Goal: Information Seeking & Learning: Obtain resource

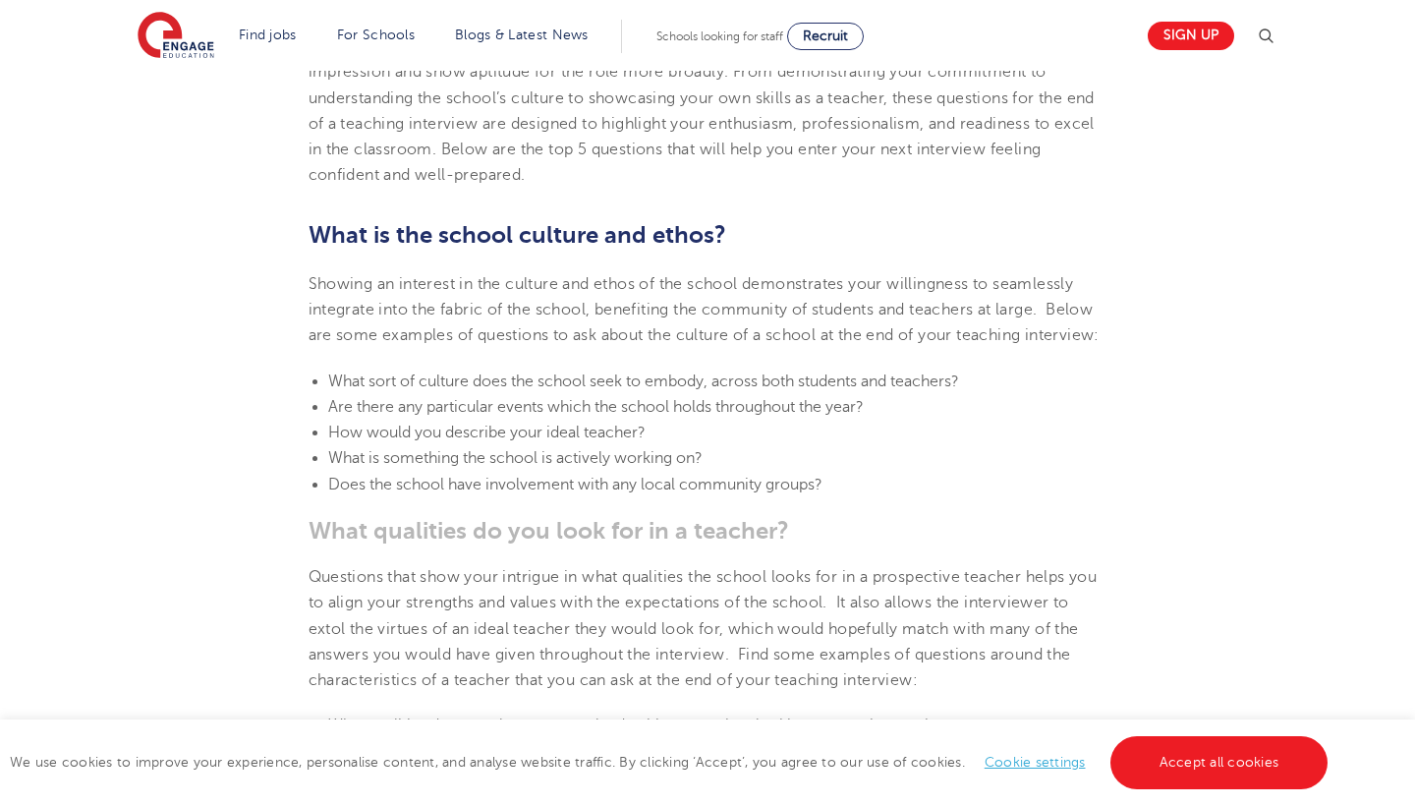
scroll to position [702, 0]
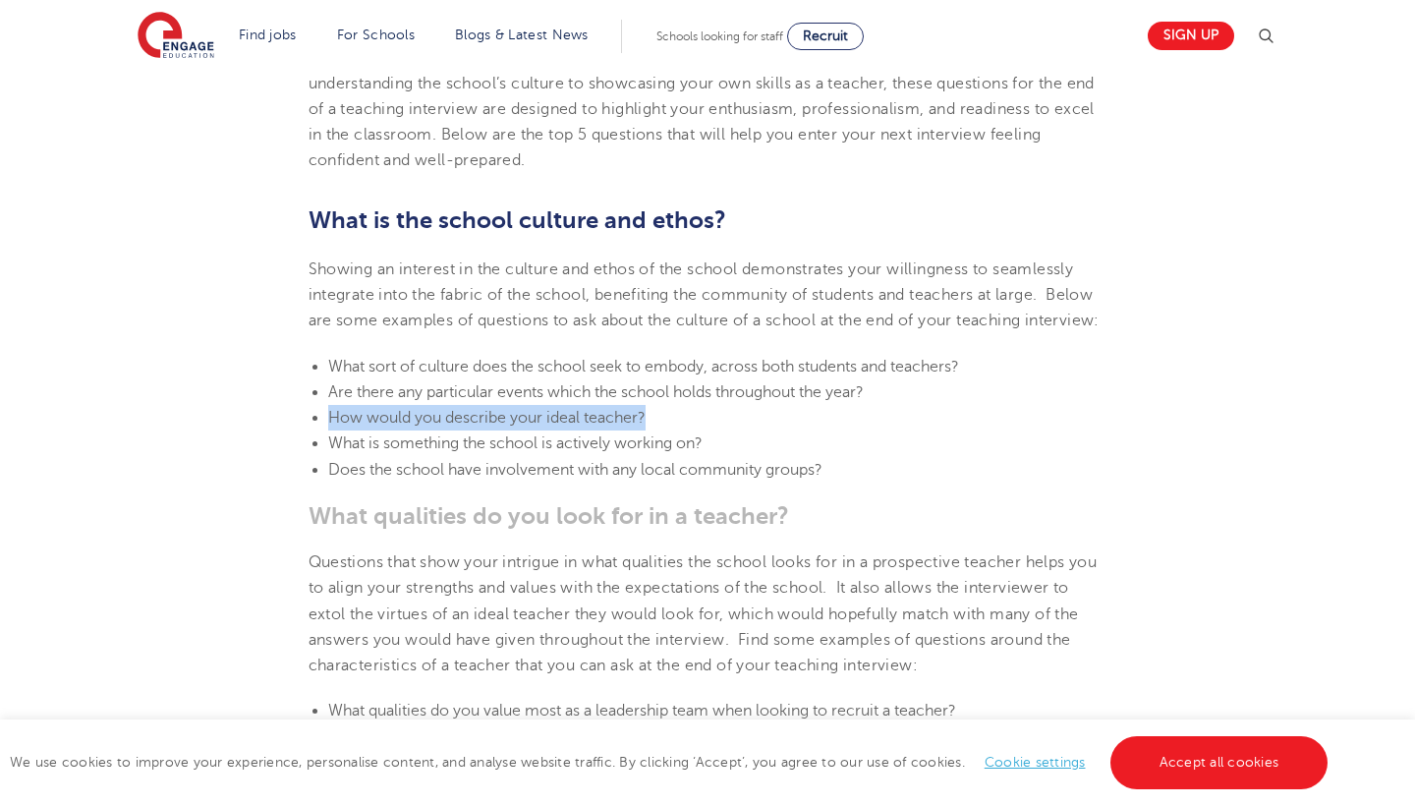
drag, startPoint x: 652, startPoint y: 438, endPoint x: 328, endPoint y: 434, distance: 324.2
click at [328, 430] on li "How would you describe your ideal teacher?" at bounding box center [717, 418] width 779 height 26
copy span "How would you describe your ideal teacher?"
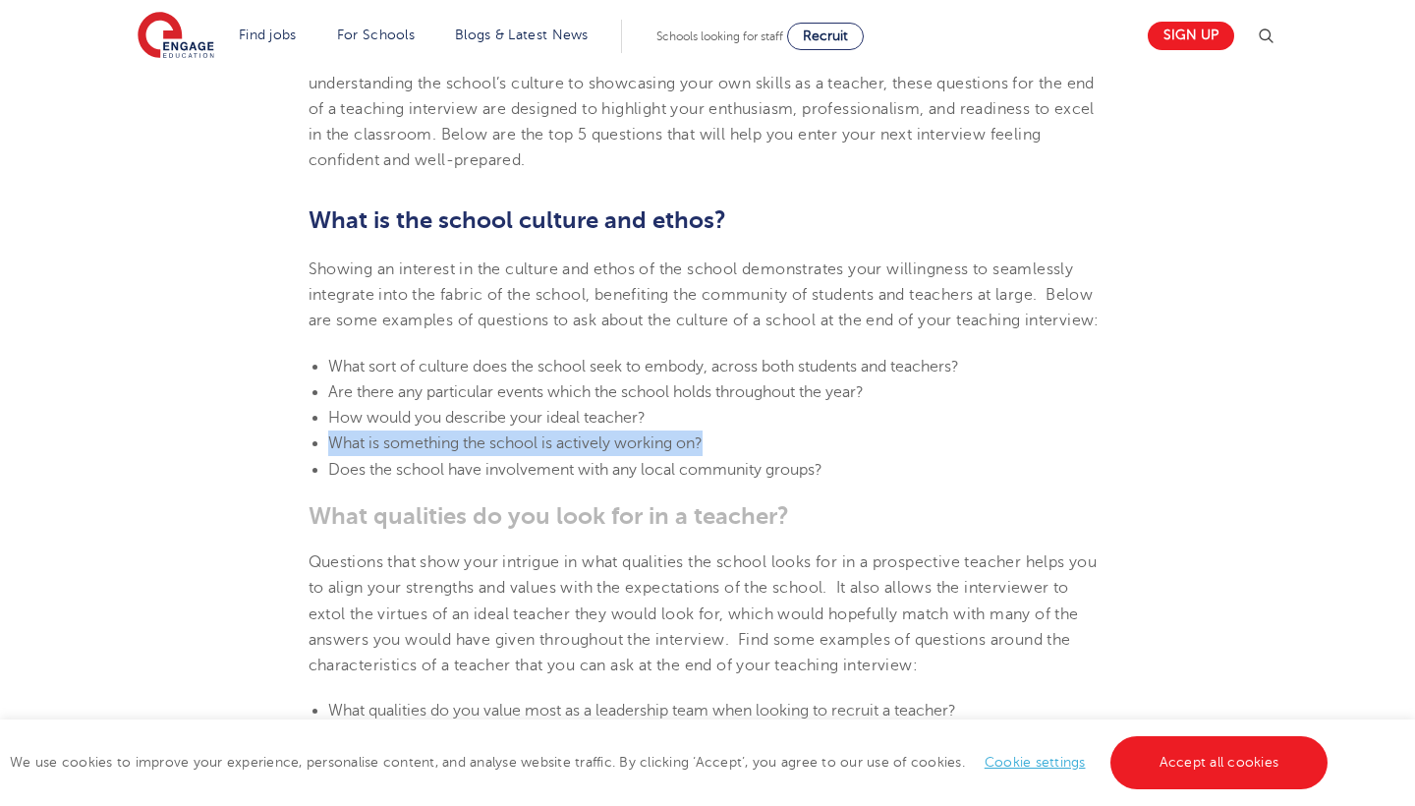
drag, startPoint x: 725, startPoint y: 470, endPoint x: 332, endPoint y: 466, distance: 393.0
click at [332, 456] on li "What is something the school is actively working on?" at bounding box center [717, 443] width 779 height 26
copy span "What is something the school is actively working on?"
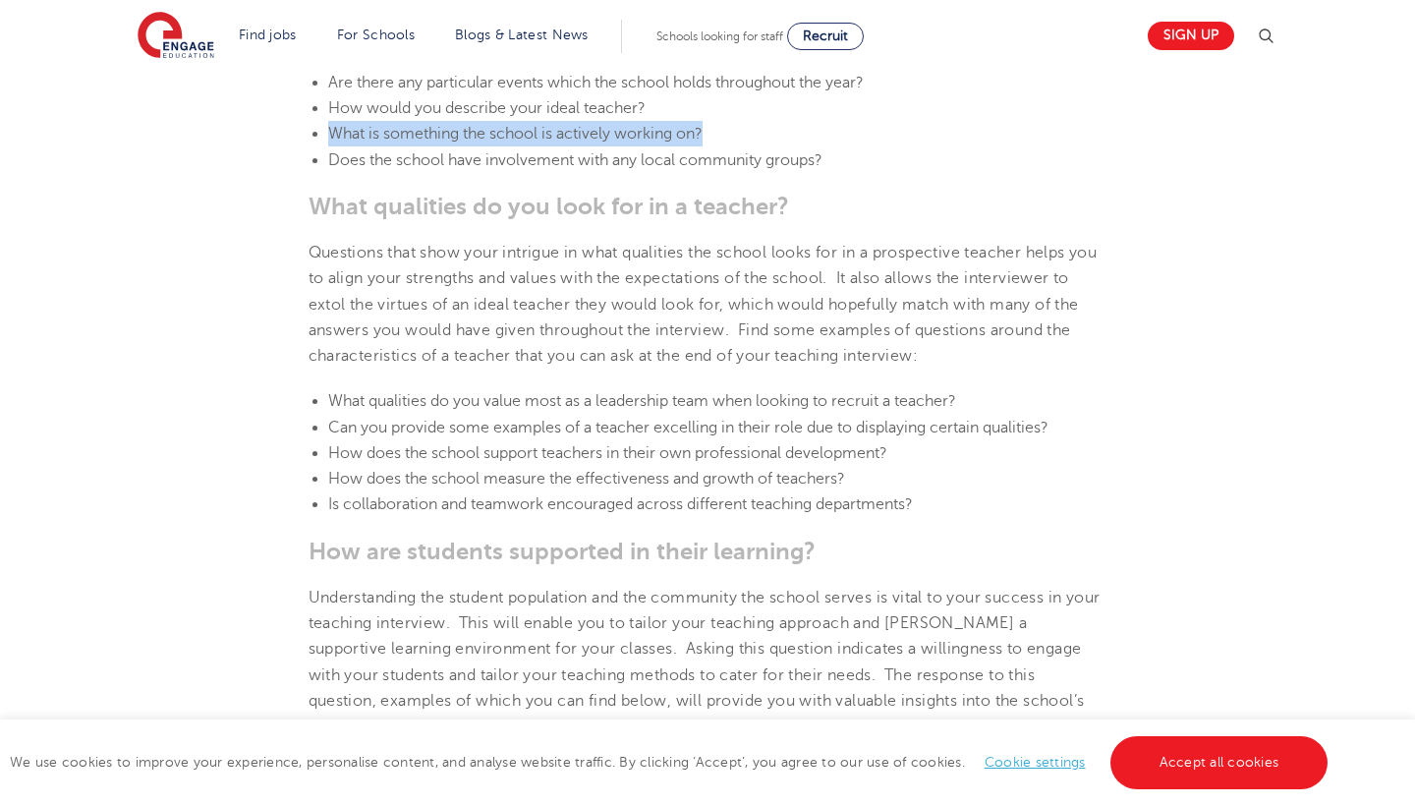
scroll to position [1013, 0]
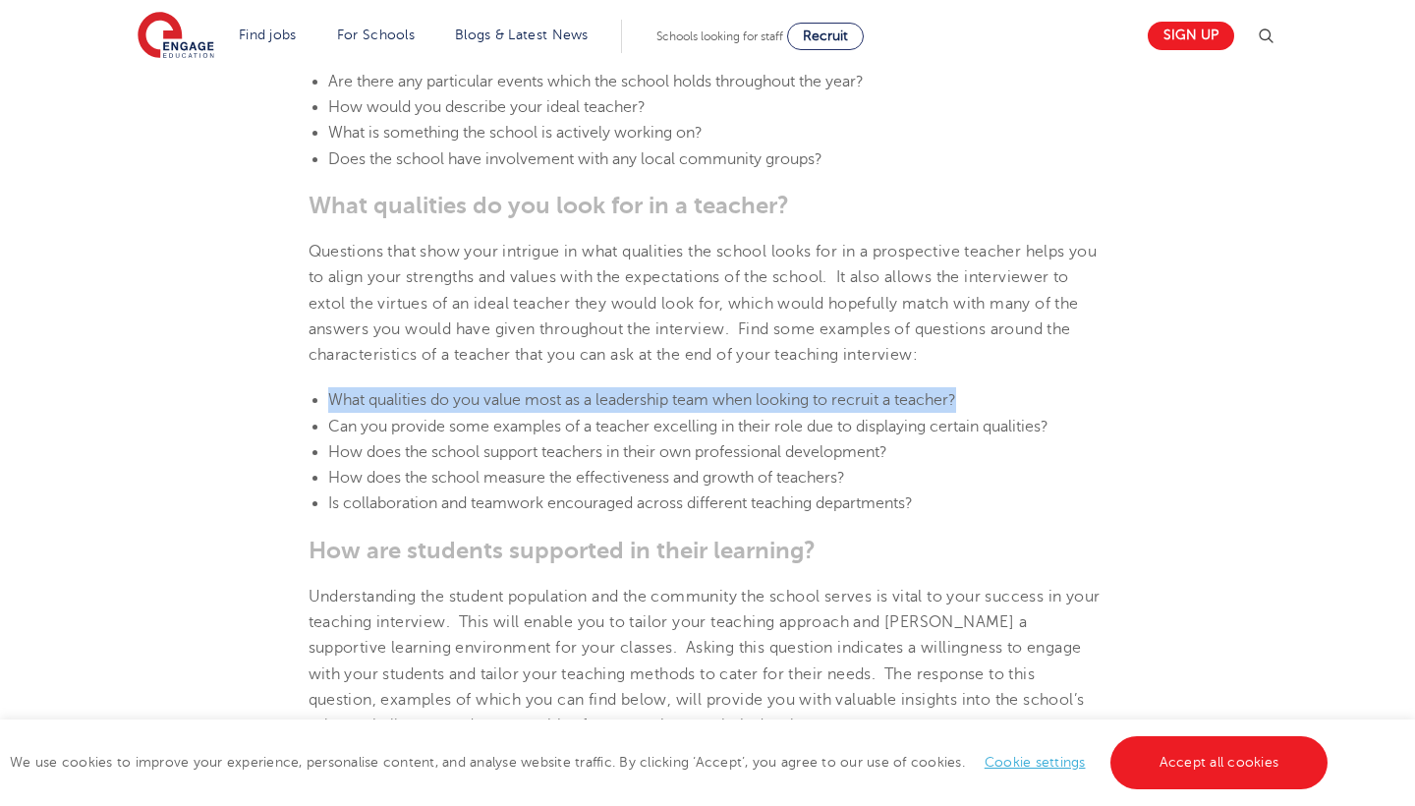
drag, startPoint x: 968, startPoint y: 420, endPoint x: 328, endPoint y: 415, distance: 639.6
click at [328, 413] on li "What qualities do you value most as a leadership team when looking to recruit a…" at bounding box center [717, 400] width 779 height 26
copy span "What qualities do you value most as a leadership team when looking to recruit a…"
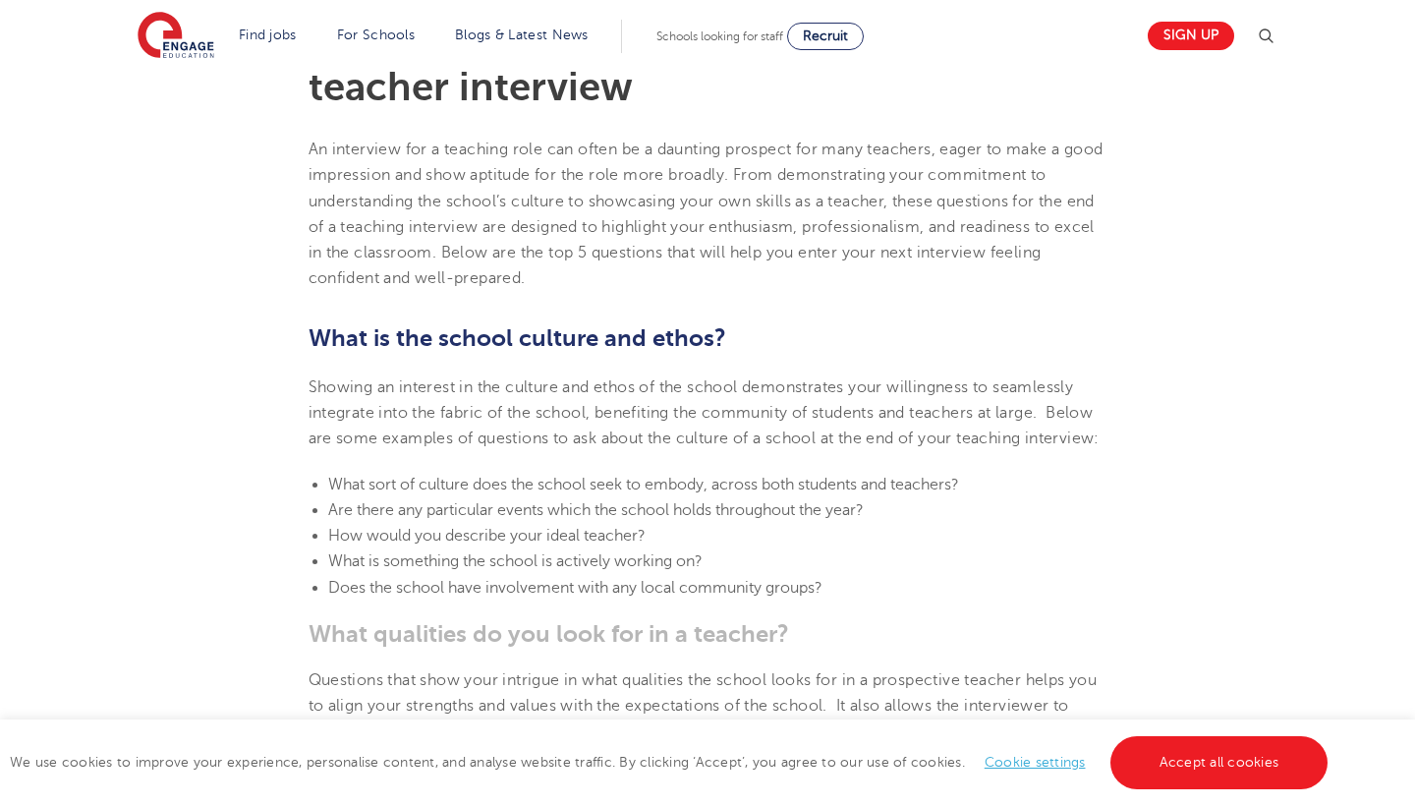
scroll to position [521, 0]
